Goal: Information Seeking & Learning: Check status

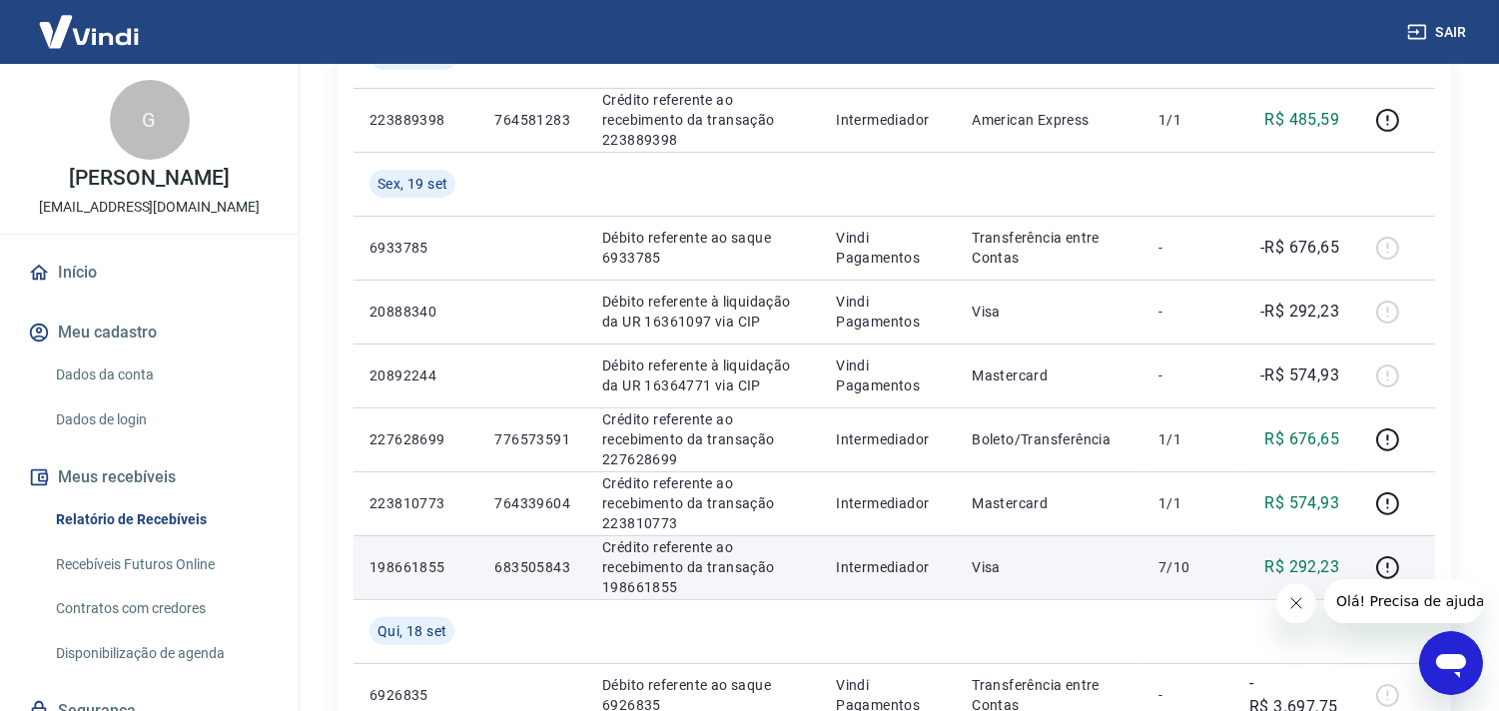
scroll to position [1688, 0]
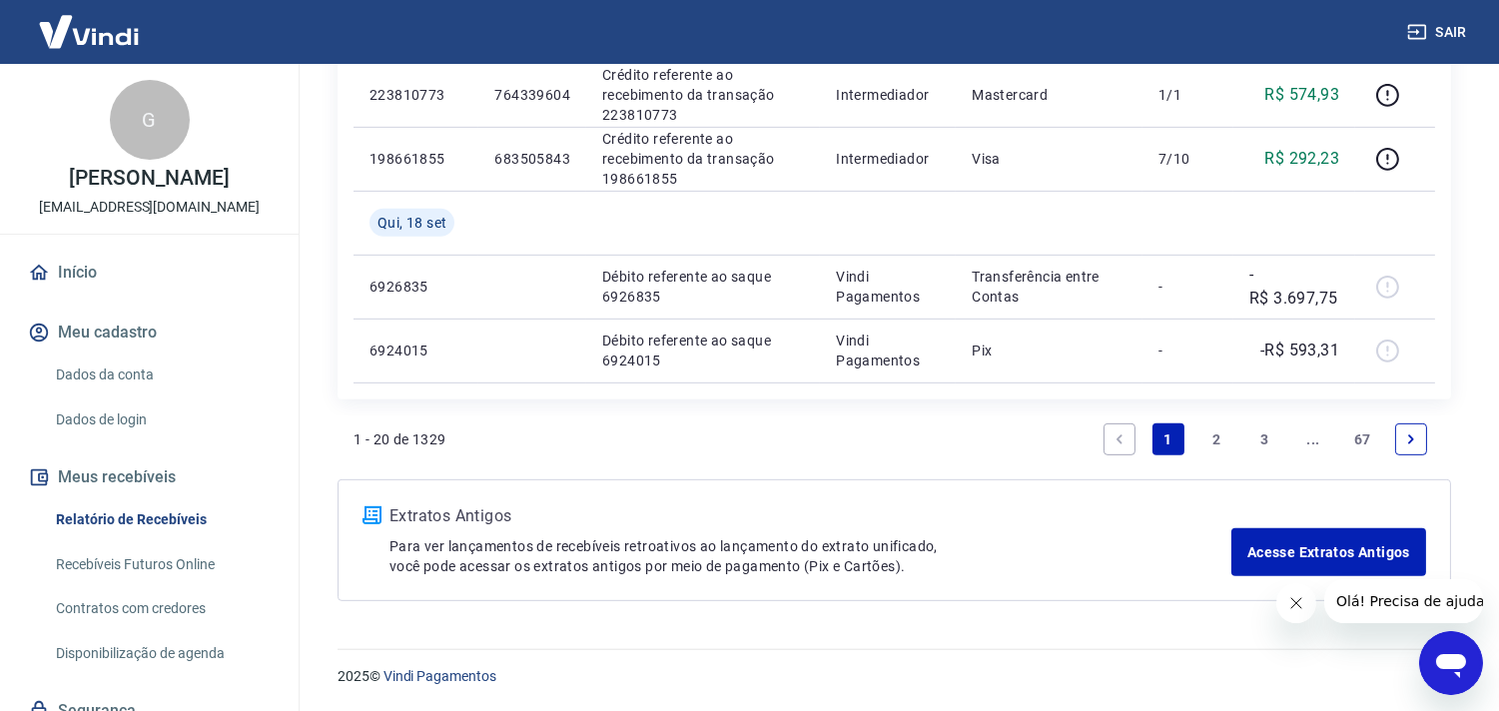
click at [1216, 437] on link "2" at bounding box center [1216, 439] width 32 height 32
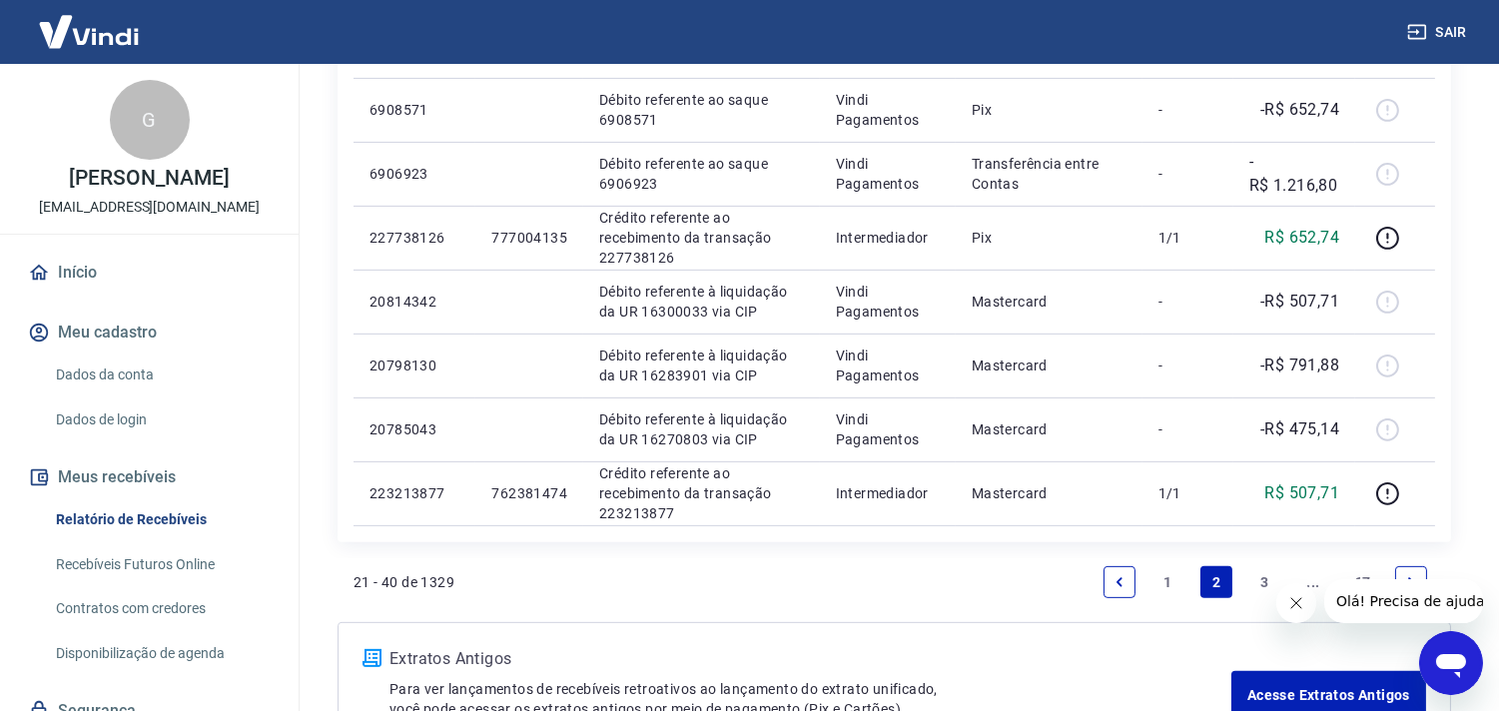
scroll to position [1419, 0]
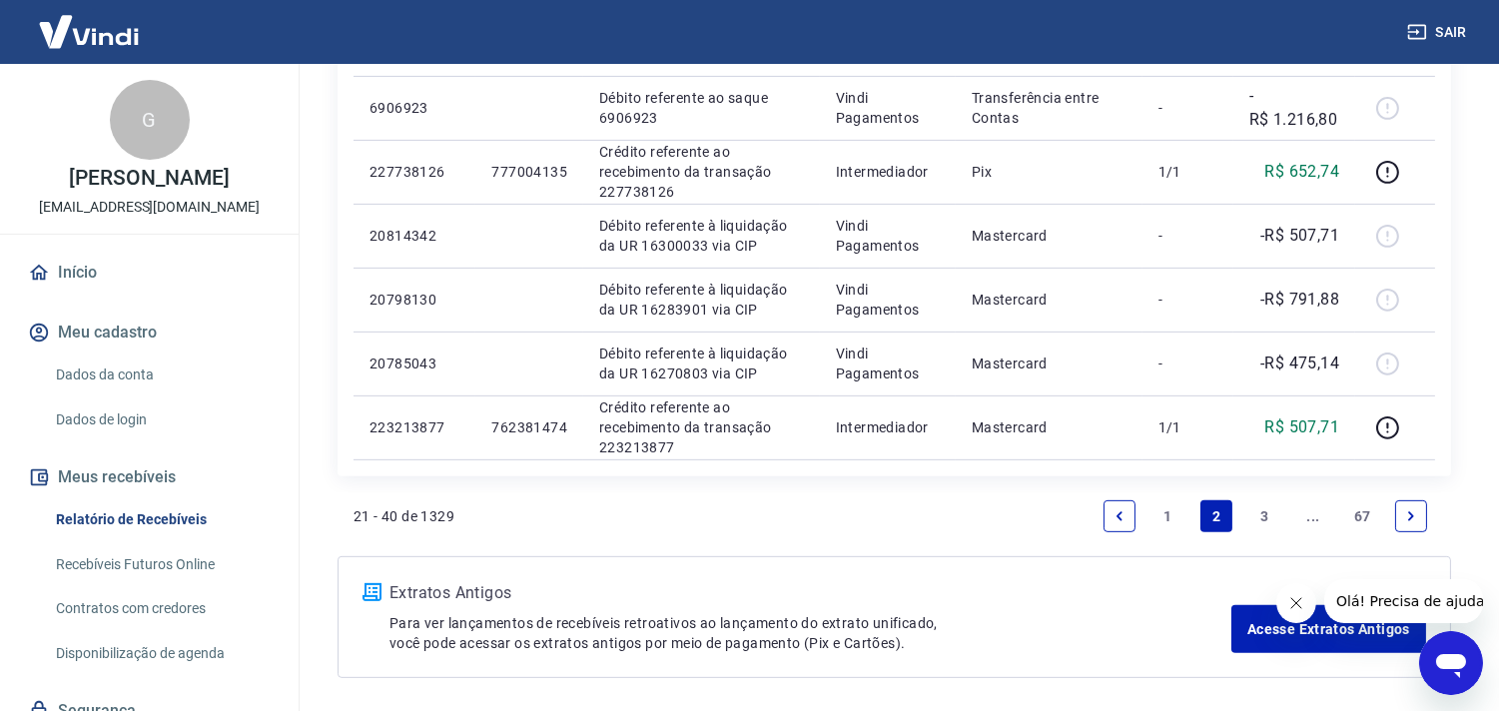
click at [1269, 507] on link "3" at bounding box center [1265, 516] width 32 height 32
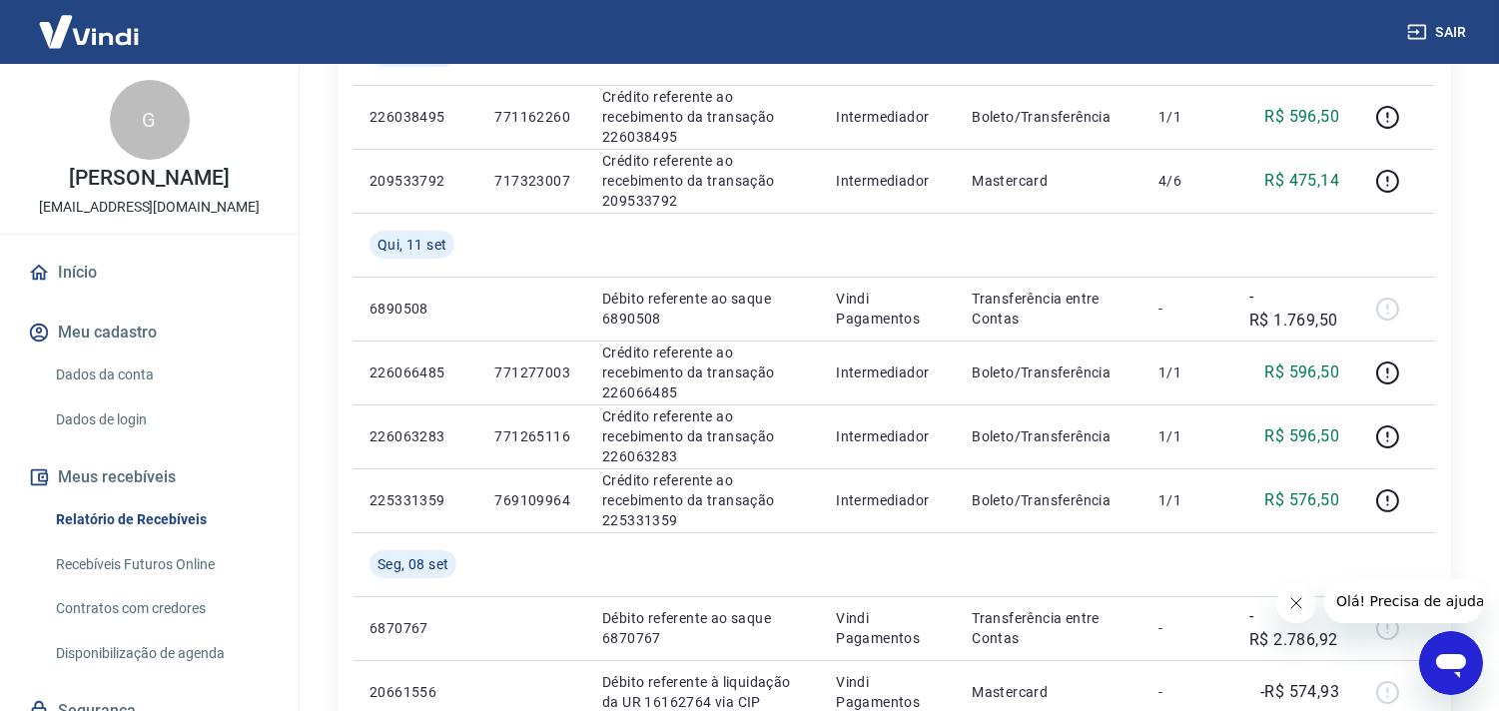
scroll to position [765, 0]
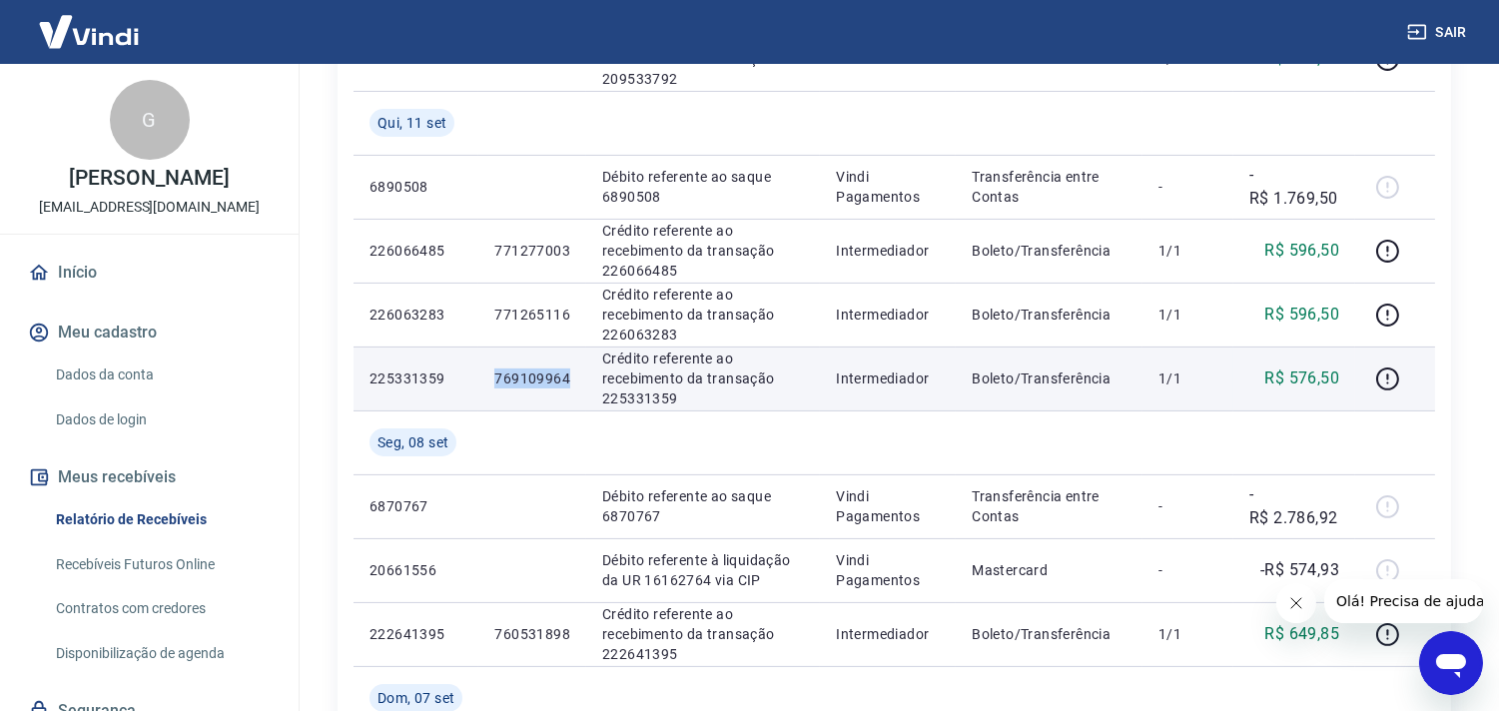
drag, startPoint x: 495, startPoint y: 381, endPoint x: 570, endPoint y: 381, distance: 74.9
click at [570, 381] on td "769109964" at bounding box center [532, 379] width 108 height 64
copy p "769109964"
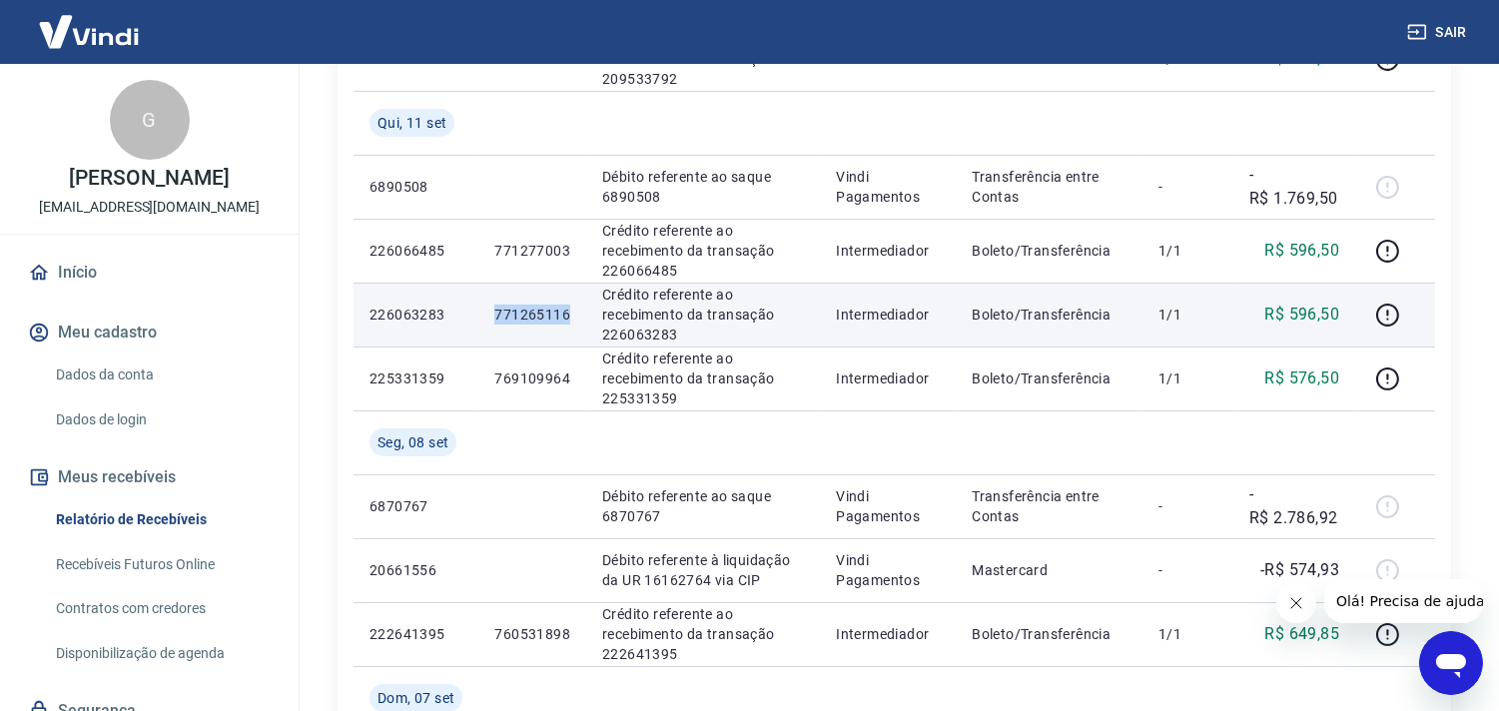
drag, startPoint x: 495, startPoint y: 307, endPoint x: 572, endPoint y: 311, distance: 77.0
click at [572, 311] on td "771265116" at bounding box center [532, 315] width 108 height 64
copy p "771265116"
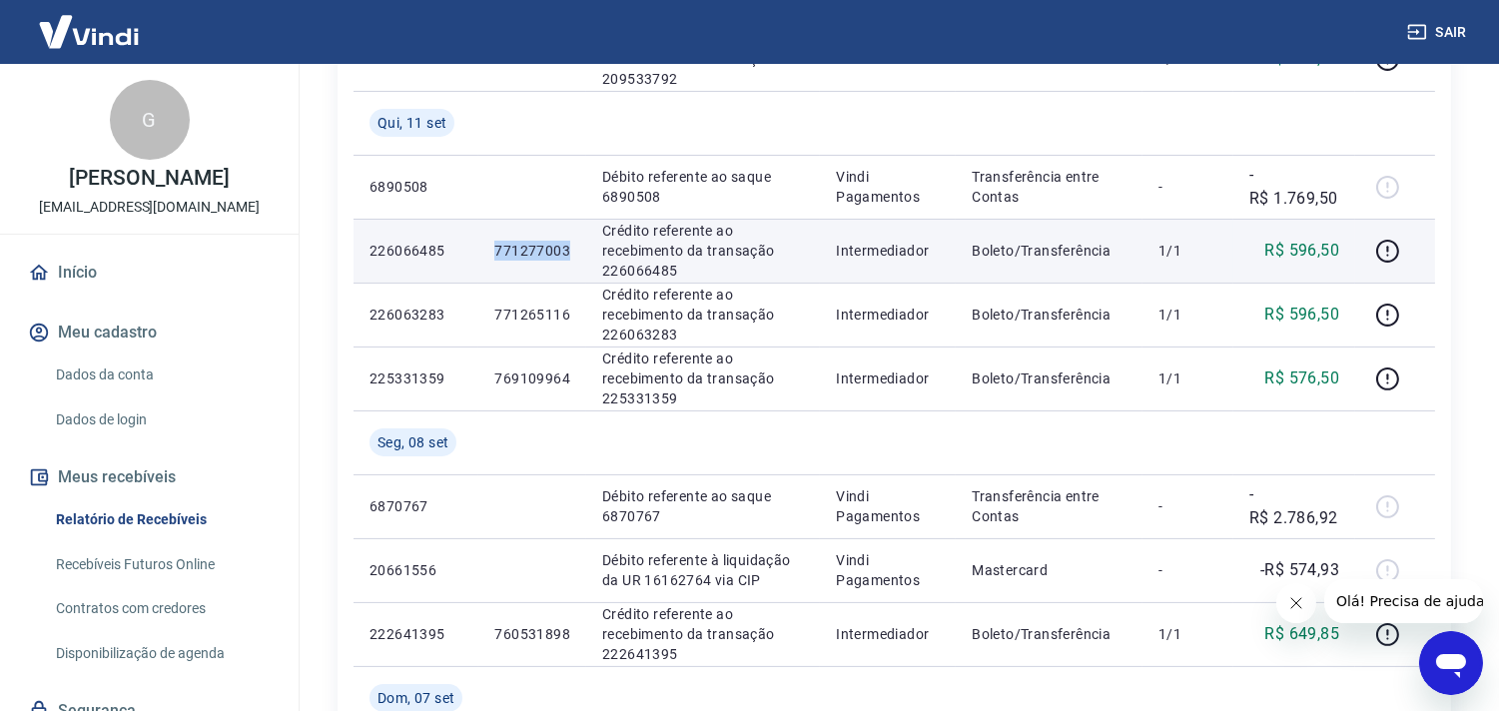
drag, startPoint x: 496, startPoint y: 245, endPoint x: 569, endPoint y: 248, distance: 73.0
click at [569, 248] on p "771277003" at bounding box center [532, 251] width 76 height 20
copy p "771277003"
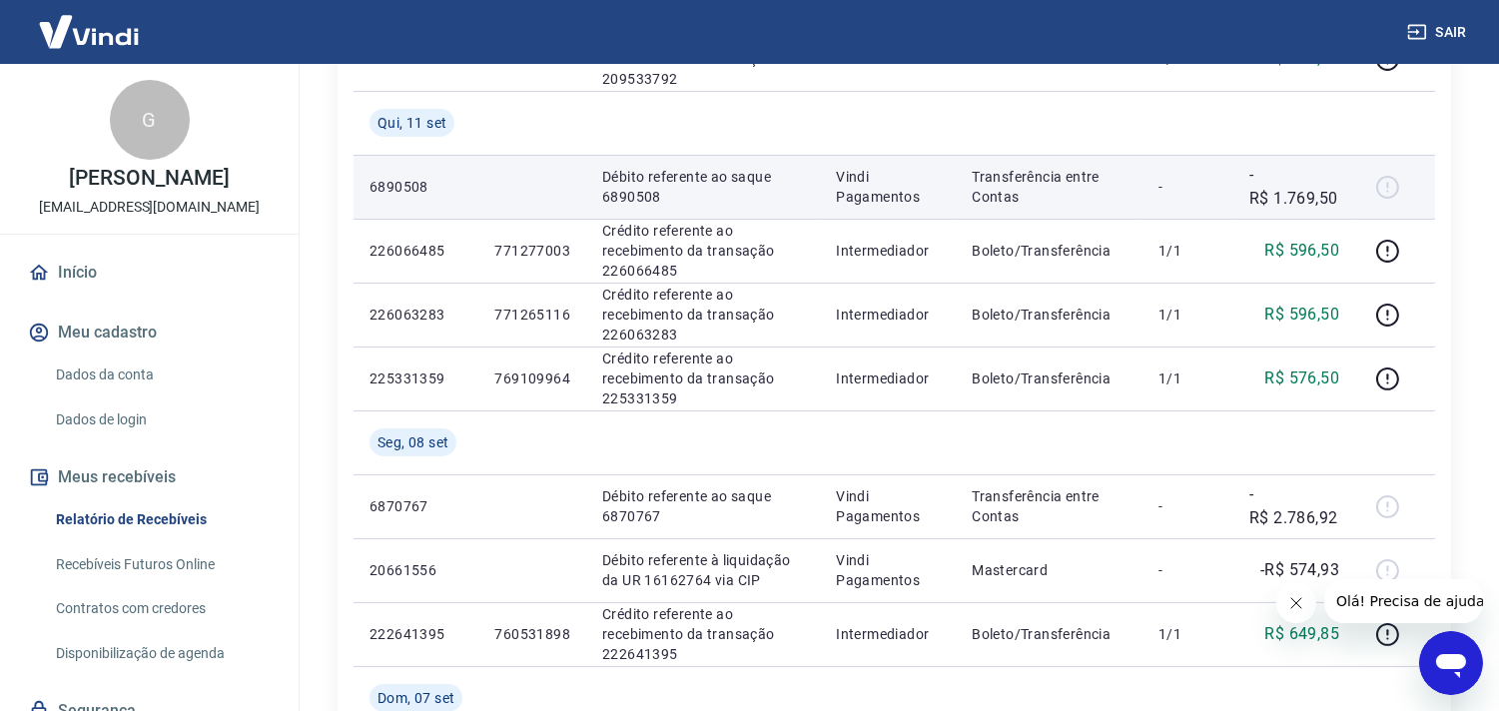
click at [481, 207] on td at bounding box center [532, 187] width 108 height 64
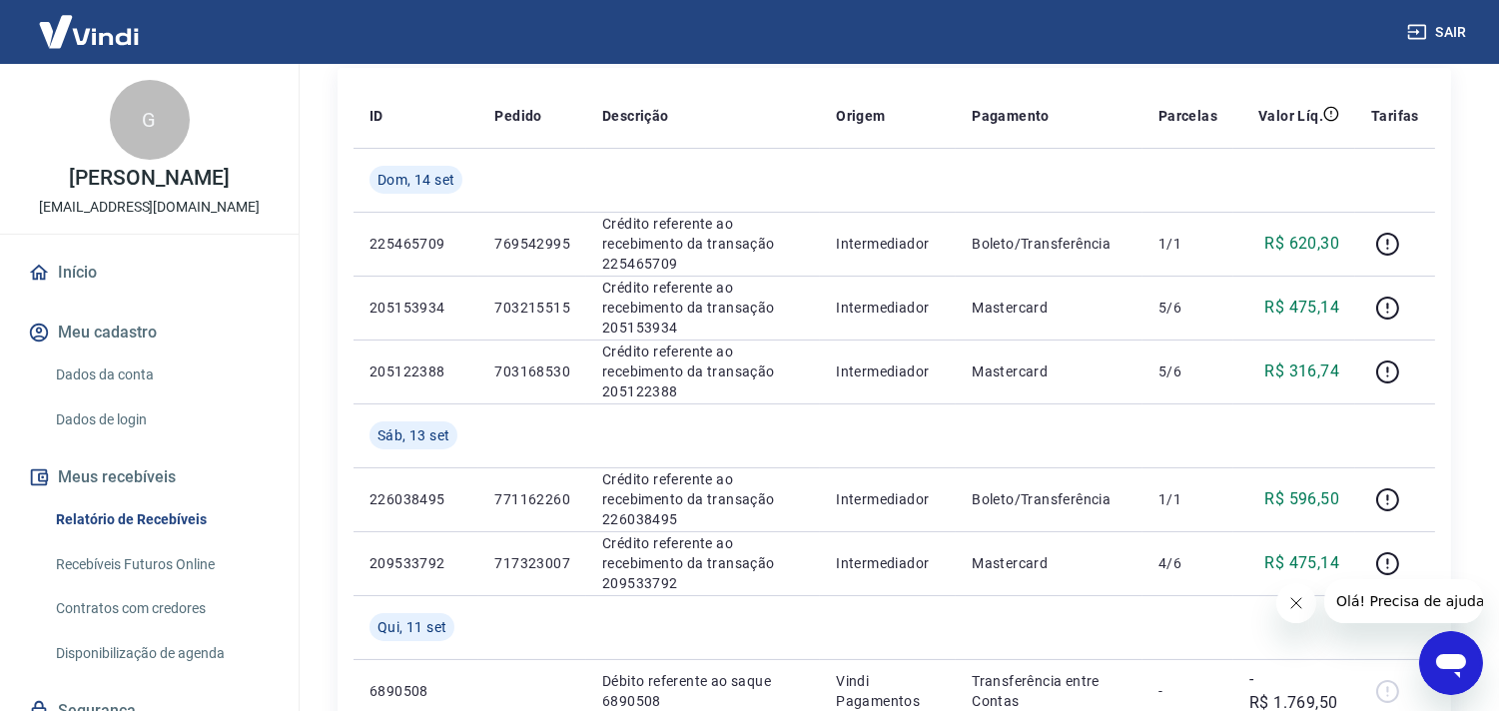
scroll to position [285, 0]
